Goal: Task Accomplishment & Management: Manage account settings

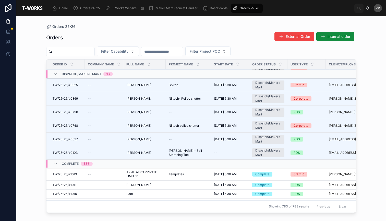
scroll to position [124, 0]
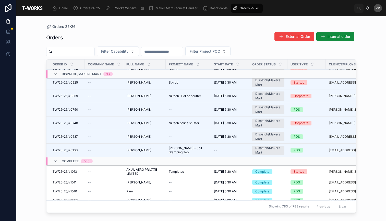
click at [74, 148] on span "TW/25-26/#0103" at bounding box center [65, 150] width 25 height 4
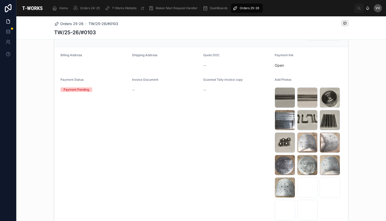
scroll to position [287, 0]
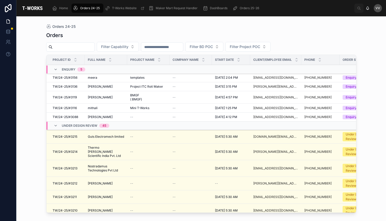
click at [55, 125] on icon at bounding box center [56, 126] width 4 height 4
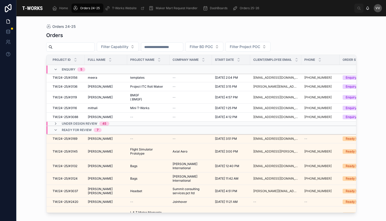
click at [55, 129] on icon at bounding box center [56, 130] width 4 height 4
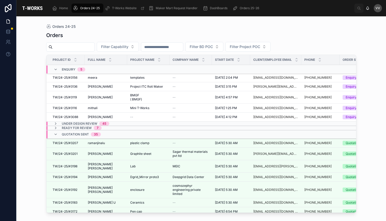
click at [55, 68] on icon at bounding box center [56, 69] width 4 height 4
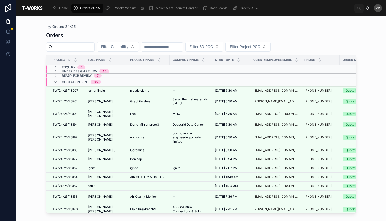
click at [56, 83] on icon at bounding box center [56, 82] width 4 height 4
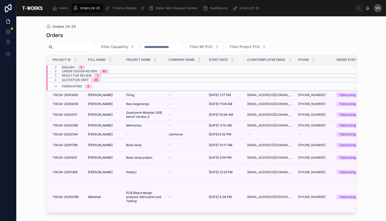
click at [56, 86] on icon at bounding box center [56, 86] width 4 height 4
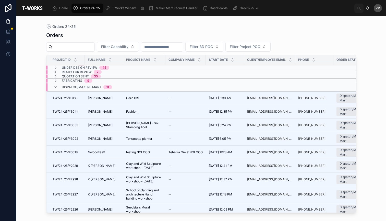
scroll to position [4, 0]
click at [139, 123] on span "[PERSON_NAME] - Soil Stamping Tool" at bounding box center [144, 125] width 36 height 8
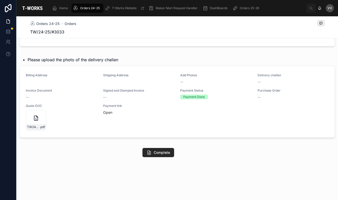
scroll to position [271, 0]
click at [0, 0] on span "Add Files" at bounding box center [0, 0] width 0 height 0
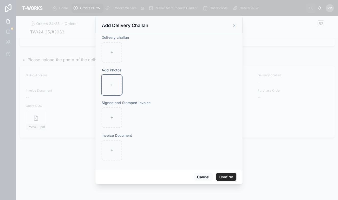
click at [111, 87] on div at bounding box center [112, 85] width 20 height 20
type input "**********"
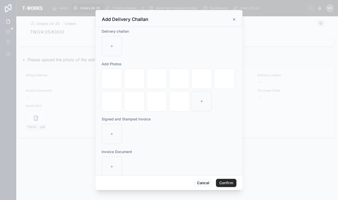
click at [225, 182] on button "Confirm" at bounding box center [226, 183] width 20 height 8
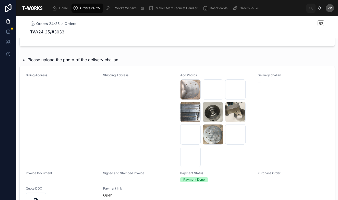
scroll to position [222, 0]
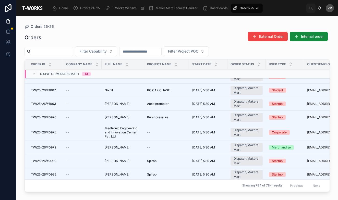
scroll to position [27, 0]
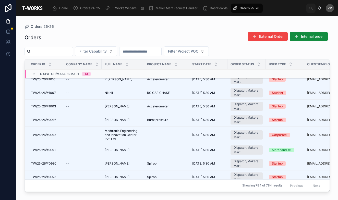
click at [111, 133] on span "Medtronic Engineering and Innovation Center Pvt. Ltd" at bounding box center [123, 135] width 36 height 12
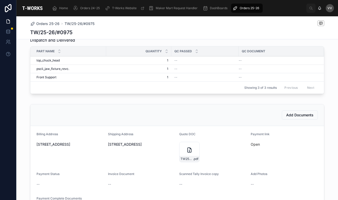
scroll to position [161, 0]
click at [50, 22] on span "Orders 25-26" at bounding box center [47, 23] width 23 height 5
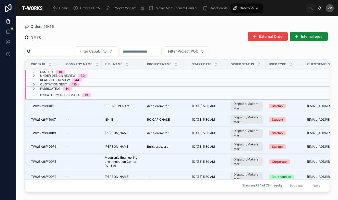
click at [64, 52] on input "text" at bounding box center [52, 51] width 42 height 7
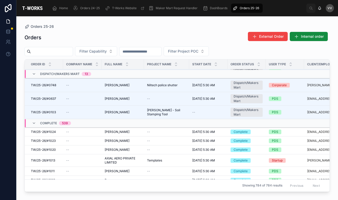
scroll to position [171, 0]
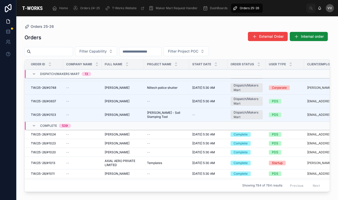
click at [121, 115] on span "[PERSON_NAME]" at bounding box center [117, 115] width 25 height 4
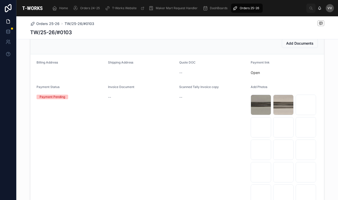
scroll to position [286, 0]
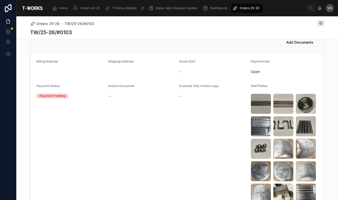
click at [0, 0] on icon at bounding box center [0, 0] width 0 height 0
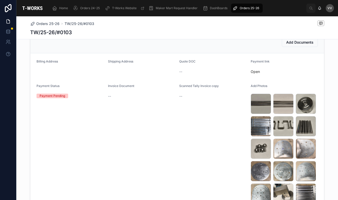
click at [0, 0] on icon at bounding box center [0, 0] width 0 height 0
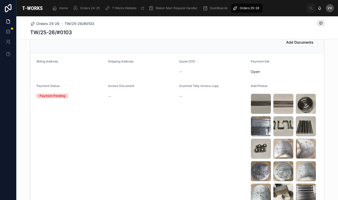
click at [0, 0] on icon at bounding box center [0, 0] width 0 height 0
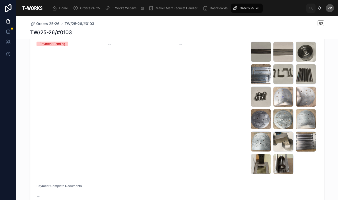
scroll to position [338, 0]
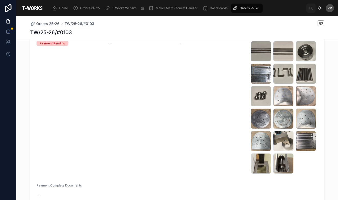
click at [0, 0] on icon at bounding box center [0, 0] width 0 height 0
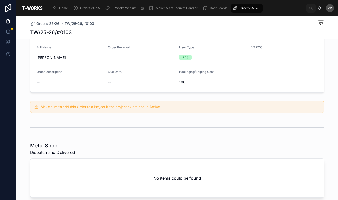
scroll to position [42, 0]
